Goal: Obtain resource: Download file/media

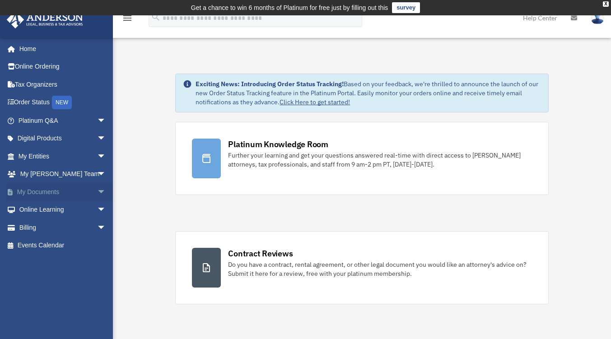
click at [49, 189] on link "My Documents arrow_drop_down" at bounding box center [62, 192] width 113 height 18
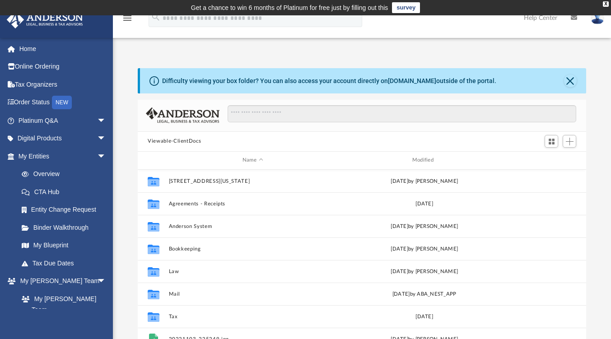
scroll to position [198, 442]
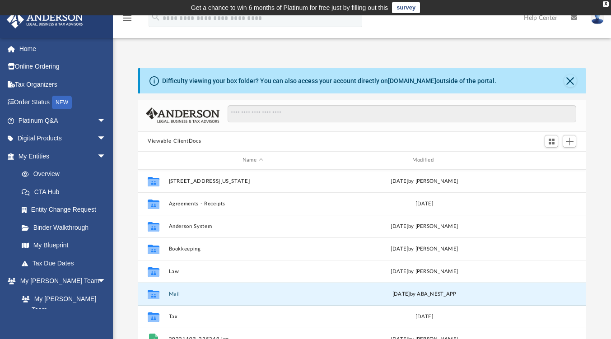
click at [170, 293] on button "Mail" at bounding box center [253, 294] width 168 height 6
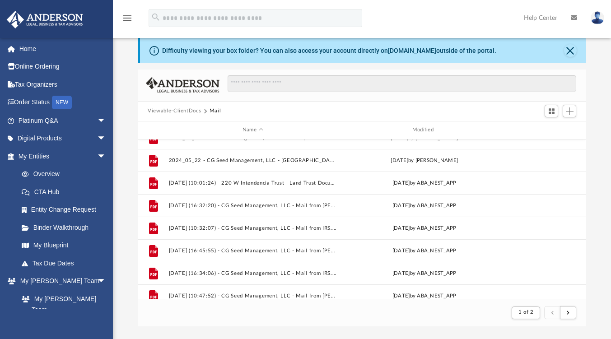
scroll to position [970, 0]
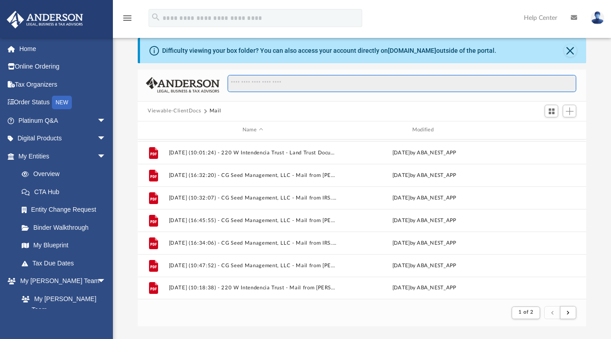
click at [311, 82] on input "Search files and folders" at bounding box center [402, 83] width 349 height 17
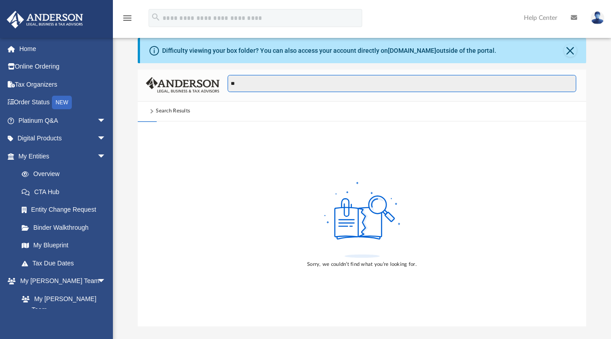
type input "*"
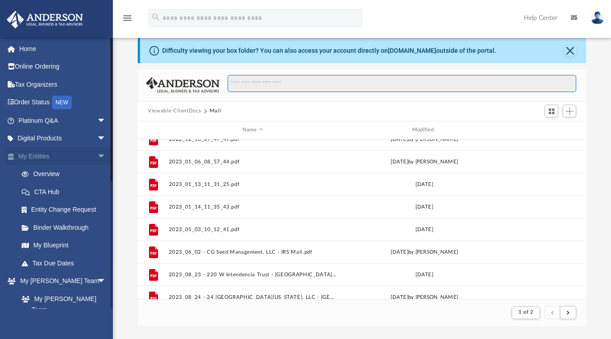
scroll to position [193, 0]
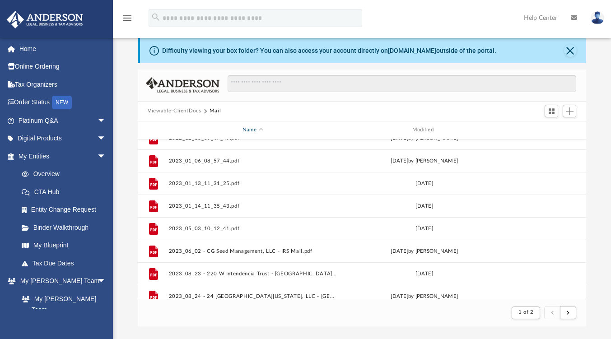
click at [261, 130] on span "Name" at bounding box center [261, 130] width 4 height 4
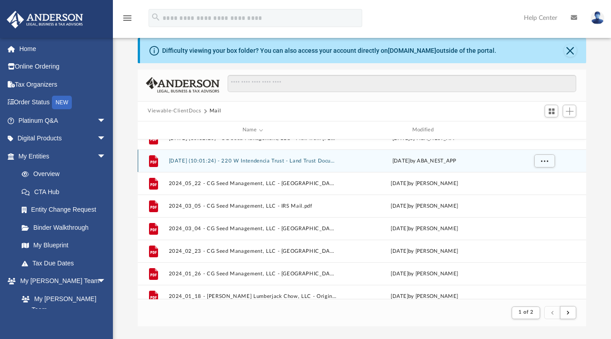
click at [308, 157] on div "File 2025.01.14 (10:01:24) - 220 W Intendencia Trust - Land Trust Documents fro…" at bounding box center [362, 161] width 449 height 23
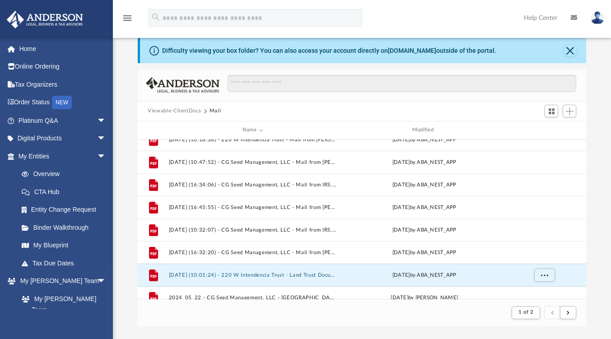
scroll to position [0, 0]
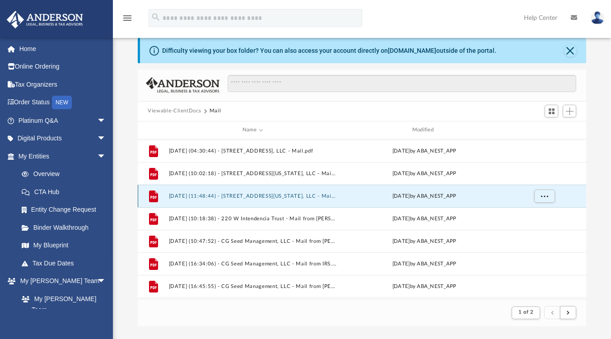
click at [294, 194] on button "[DATE] (11:48:44) - [STREET_ADDRESS][US_STATE], LLC - Mail from [PERSON_NAME] '…" at bounding box center [253, 196] width 168 height 6
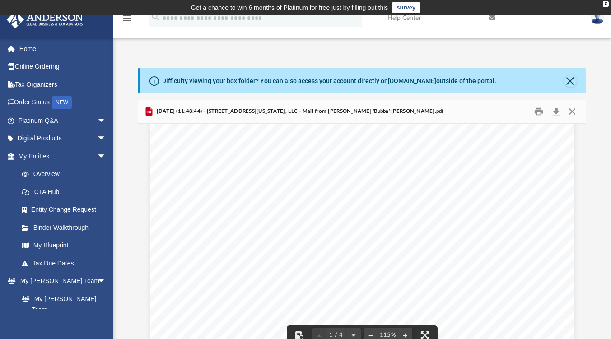
scroll to position [224, 0]
click at [609, 192] on div "Difficulty viewing your box folder? You can also access your account directly o…" at bounding box center [362, 212] width 498 height 289
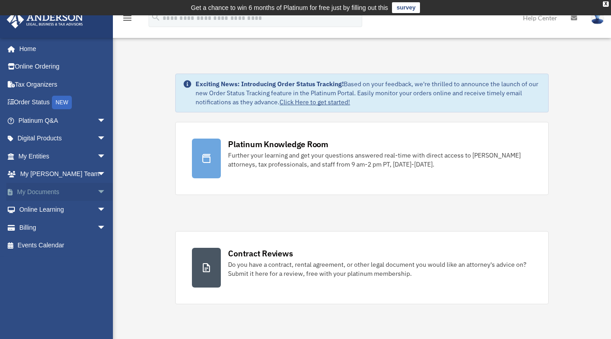
click at [73, 189] on link "My Documents arrow_drop_down" at bounding box center [62, 192] width 113 height 18
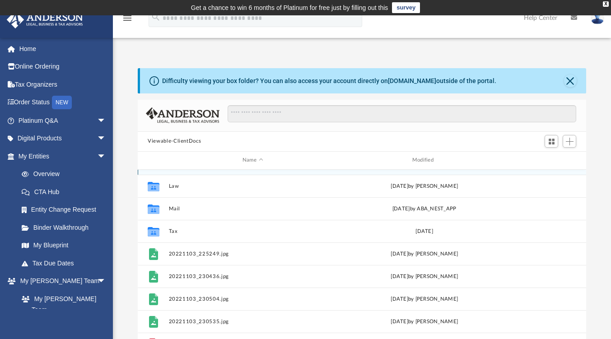
scroll to position [85, 0]
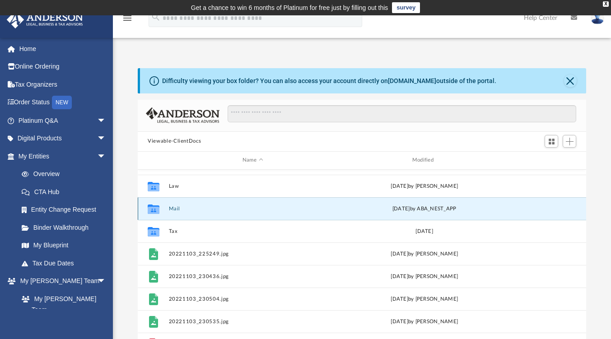
click at [174, 207] on button "Mail" at bounding box center [253, 209] width 168 height 6
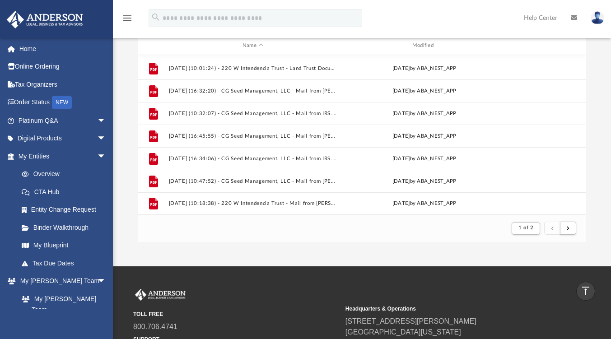
scroll to position [112, 0]
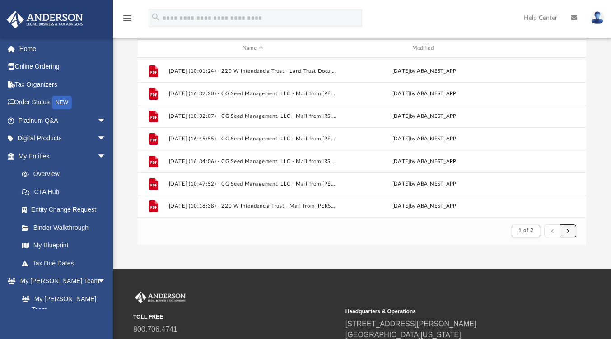
click at [569, 230] on span "submit" at bounding box center [568, 231] width 3 height 5
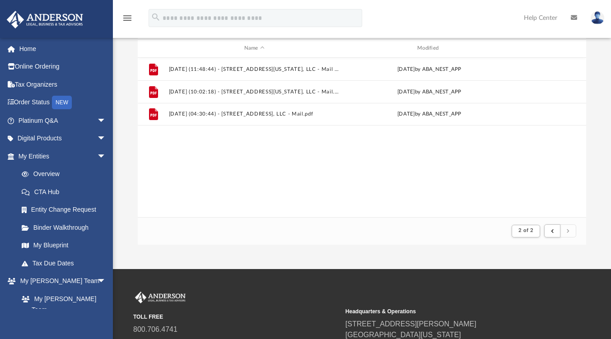
scroll to position [0, 0]
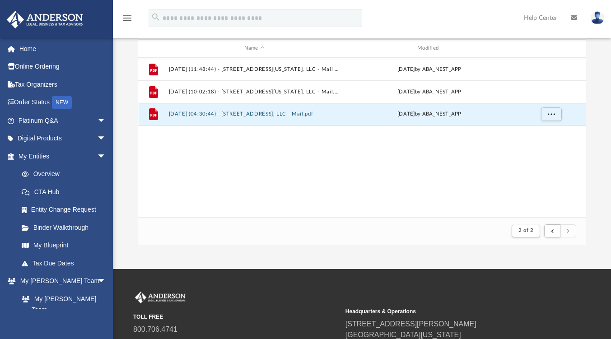
click at [294, 114] on button "2025.09.04 (04:30:44) - 1727 N Pinewood Drive, LLC - Mail.pdf" at bounding box center [254, 114] width 171 height 6
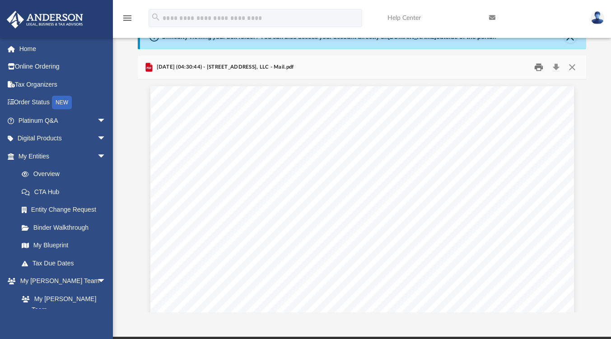
click at [542, 68] on button "Print" at bounding box center [539, 67] width 18 height 14
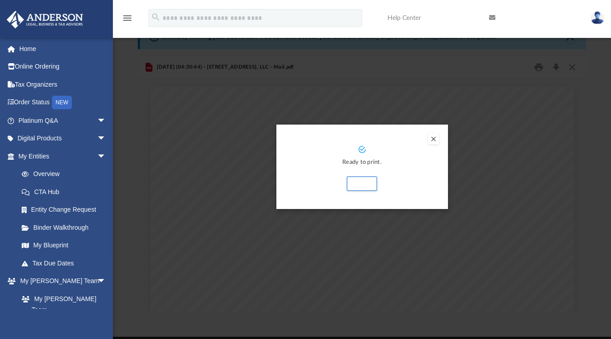
click at [437, 143] on button "Preview" at bounding box center [433, 139] width 11 height 11
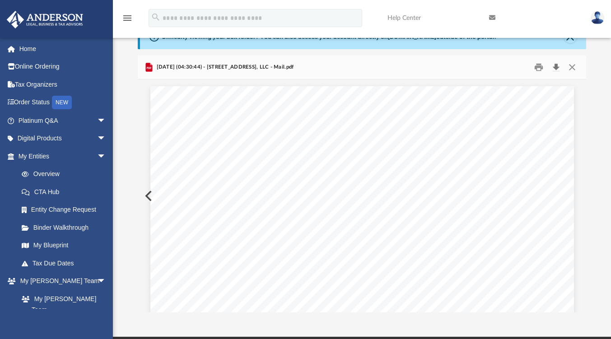
click at [556, 67] on button "Download" at bounding box center [556, 67] width 16 height 14
click at [557, 66] on button "Download" at bounding box center [556, 67] width 16 height 14
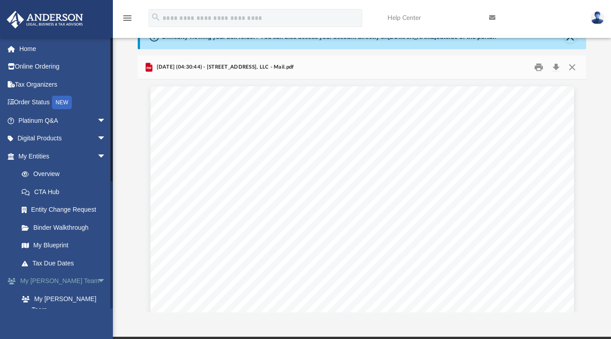
click at [66, 277] on link "My Anderson Team arrow_drop_down" at bounding box center [62, 282] width 113 height 18
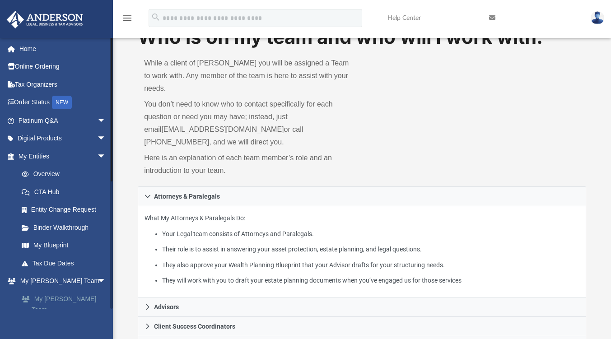
click at [64, 296] on link "My [PERSON_NAME] Team" at bounding box center [66, 304] width 107 height 29
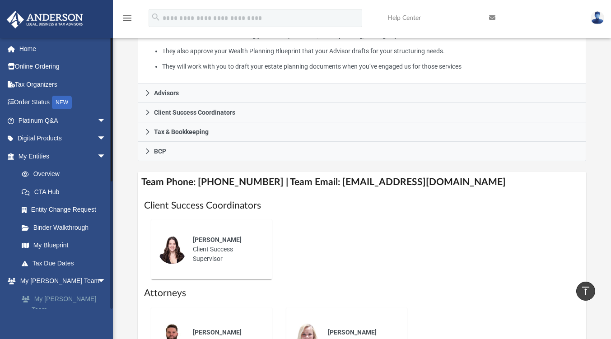
scroll to position [237, 0]
